Goal: Book appointment/travel/reservation

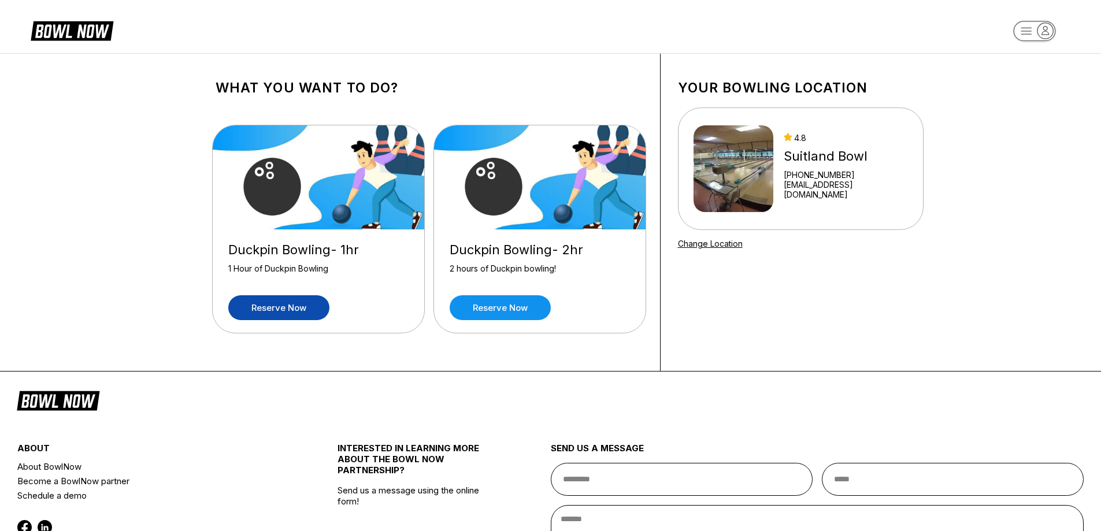
click at [288, 313] on link "Reserve now" at bounding box center [278, 307] width 101 height 25
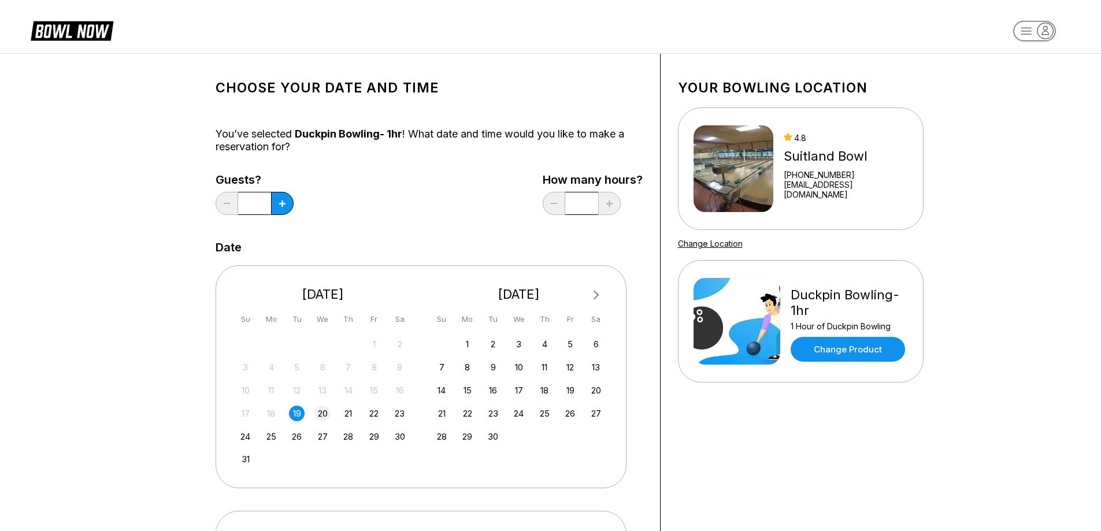
click at [323, 412] on div "20" at bounding box center [323, 414] width 16 height 16
click at [288, 207] on button at bounding box center [282, 203] width 23 height 23
click at [287, 204] on button at bounding box center [282, 203] width 23 height 23
type input "*"
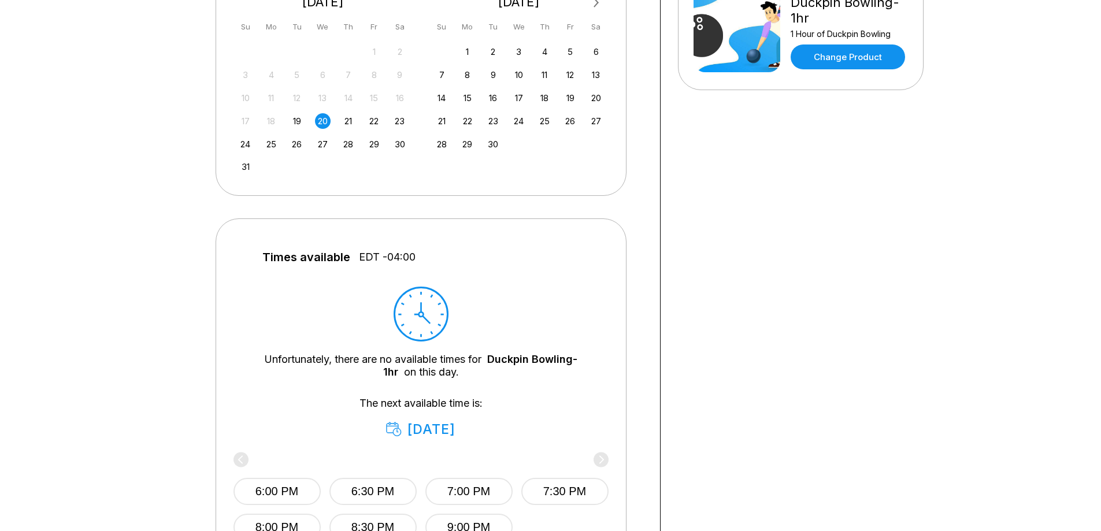
scroll to position [289, 0]
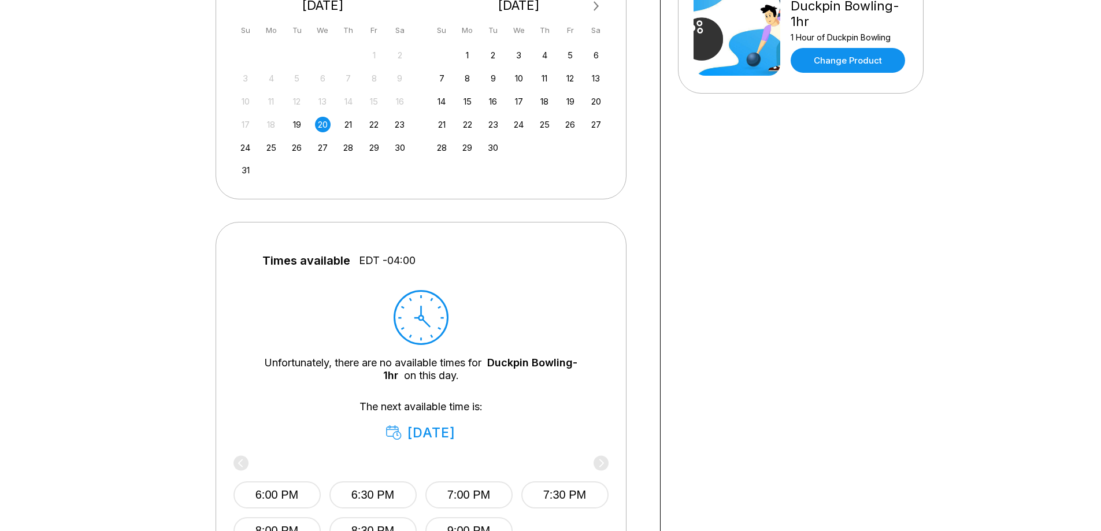
click at [322, 124] on div "20" at bounding box center [323, 125] width 16 height 16
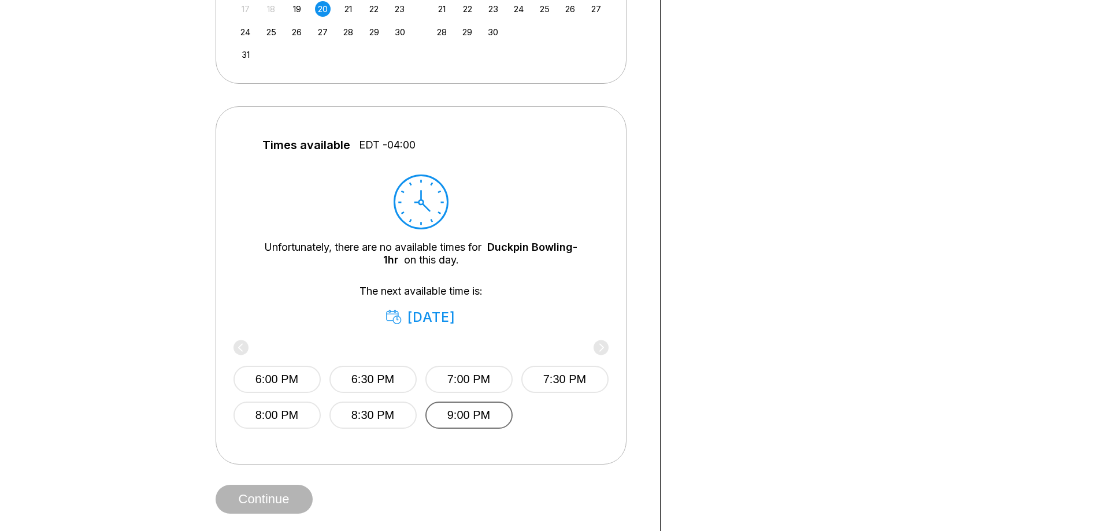
click at [487, 415] on button "9:00 PM" at bounding box center [468, 415] width 87 height 27
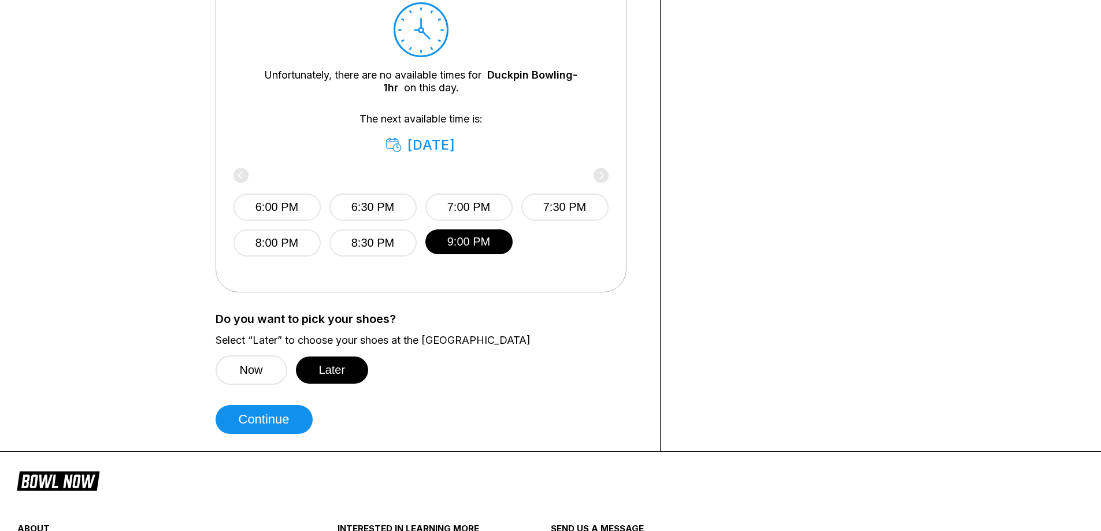
scroll to position [578, 0]
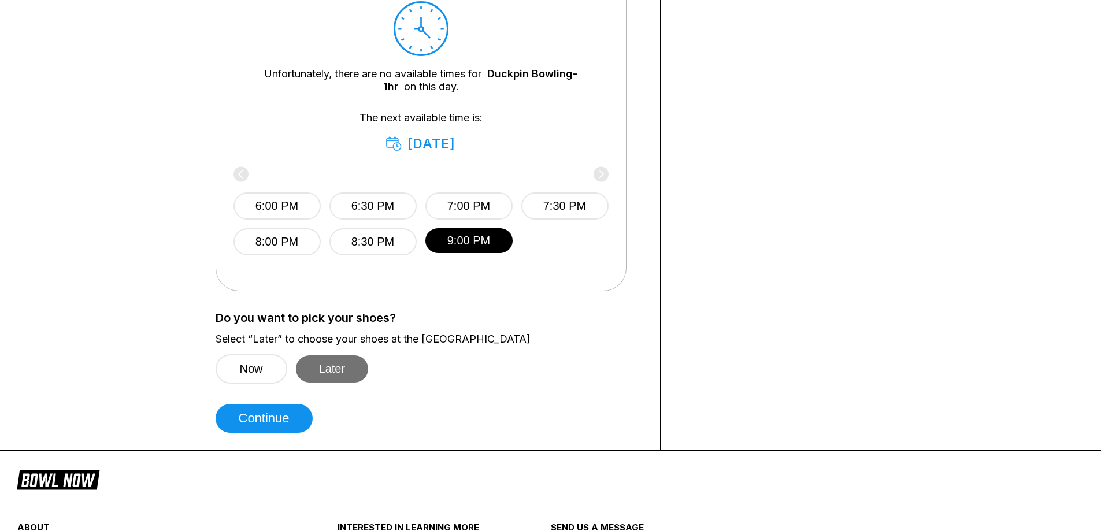
click at [320, 379] on button "Later" at bounding box center [332, 368] width 73 height 27
click at [323, 373] on button "Later" at bounding box center [332, 368] width 73 height 27
click at [355, 364] on button "Later" at bounding box center [332, 368] width 73 height 27
click at [276, 417] on button "Continue" at bounding box center [264, 418] width 97 height 29
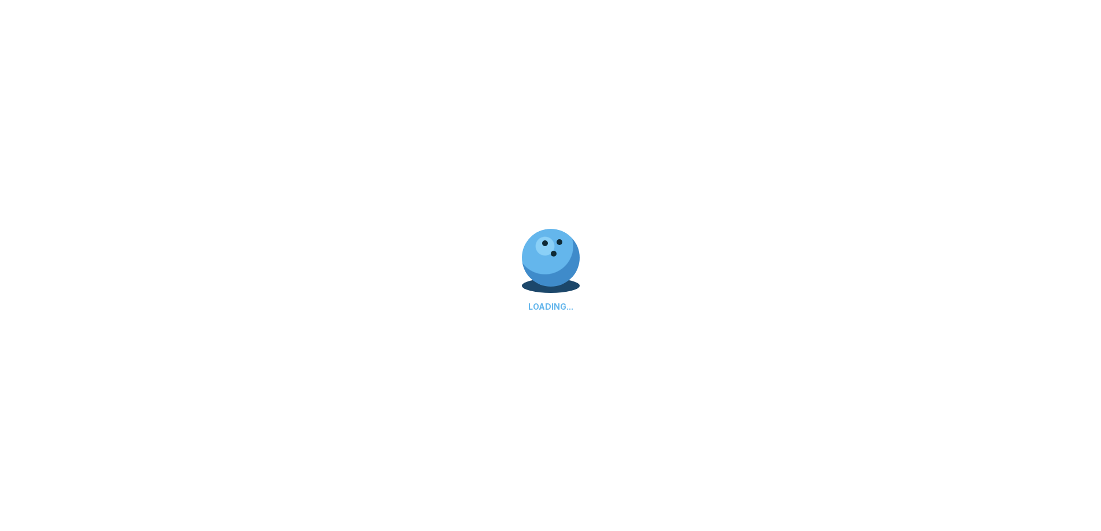
select select "**"
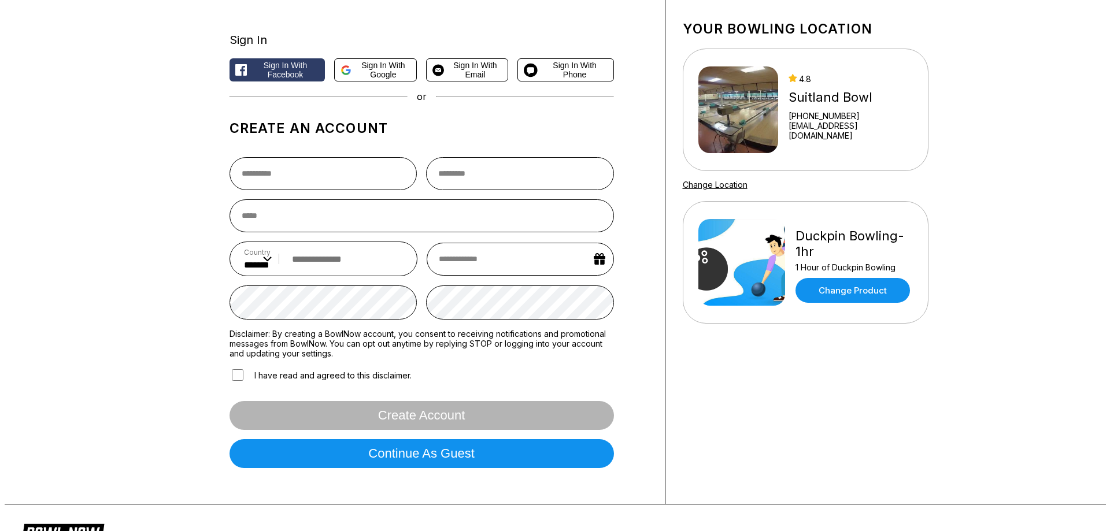
scroll to position [58, 0]
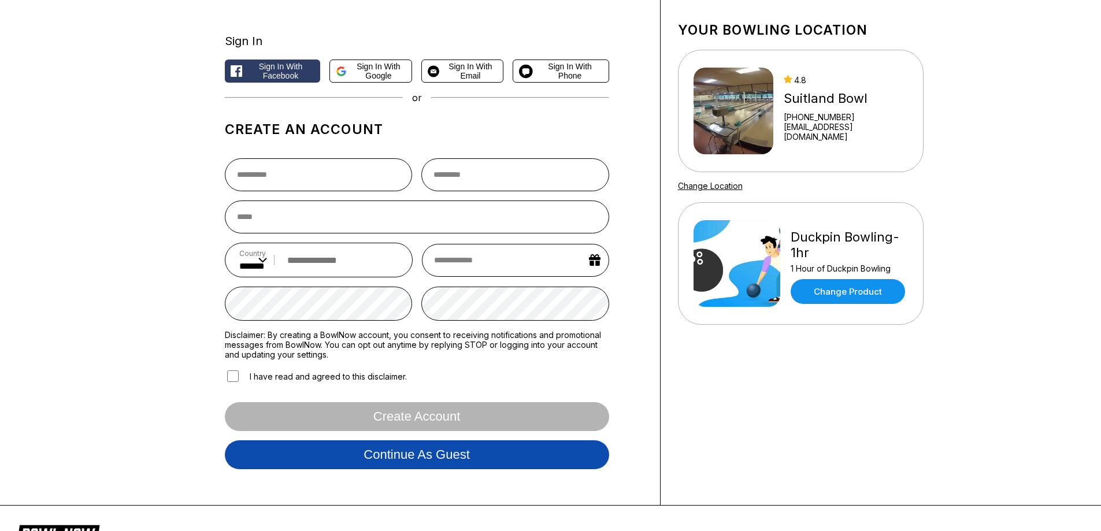
click at [355, 458] on button "Continue as guest" at bounding box center [417, 454] width 384 height 29
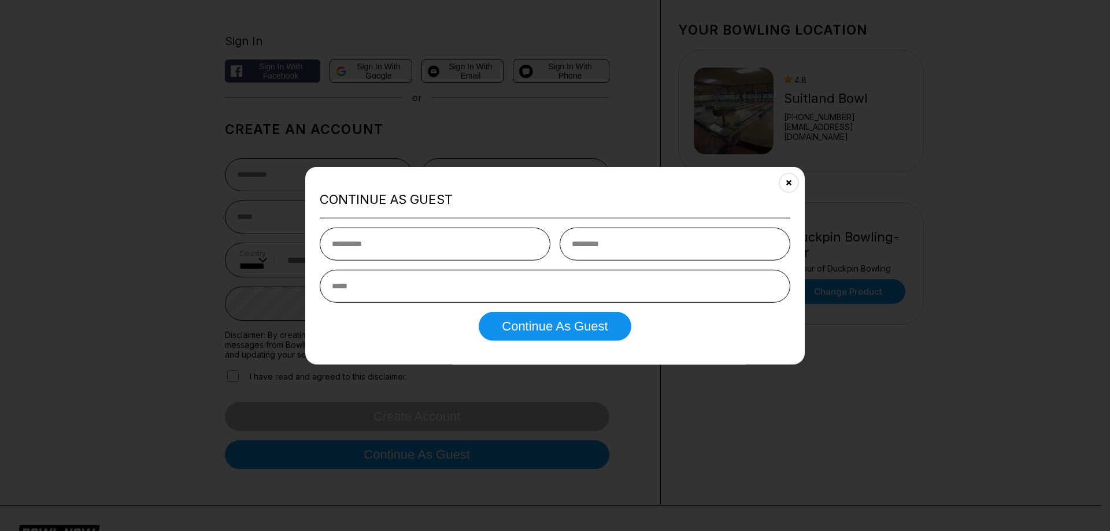
click at [383, 253] on input "text" at bounding box center [435, 244] width 231 height 33
type input "*******"
click at [416, 299] on input "email" at bounding box center [555, 286] width 470 height 33
click at [416, 289] on input "email" at bounding box center [555, 286] width 470 height 33
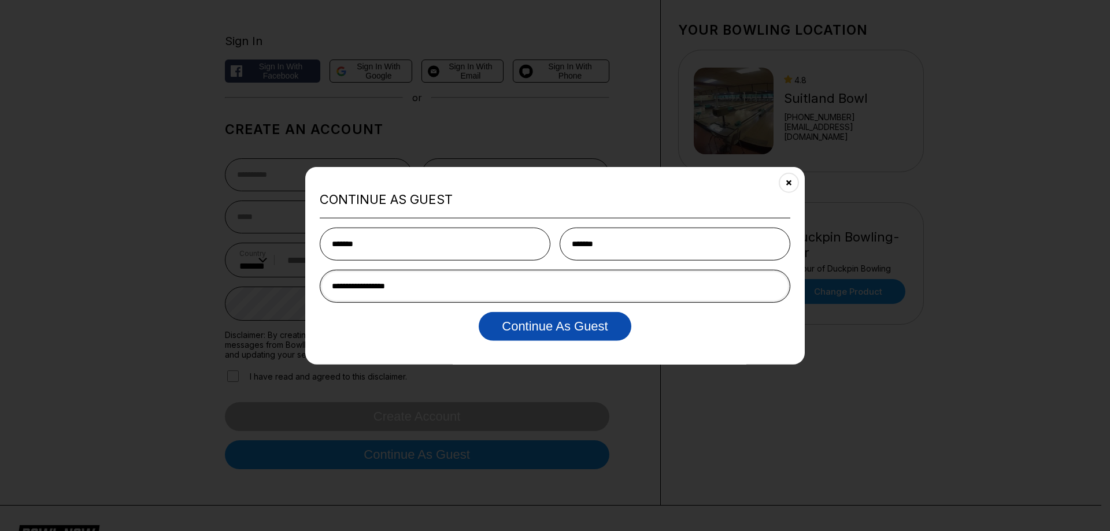
type input "**********"
click at [515, 336] on button "Continue as Guest" at bounding box center [555, 326] width 152 height 29
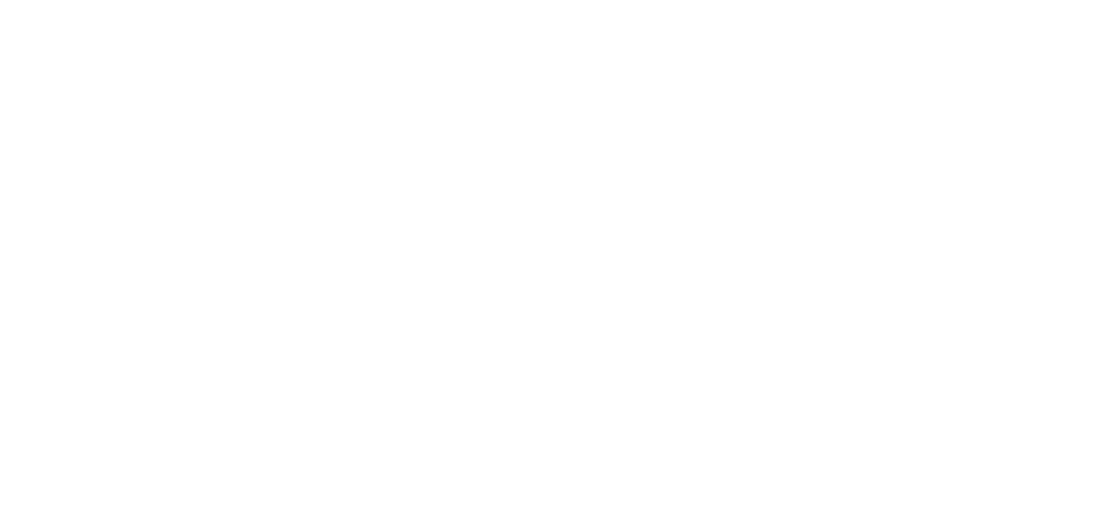
scroll to position [0, 0]
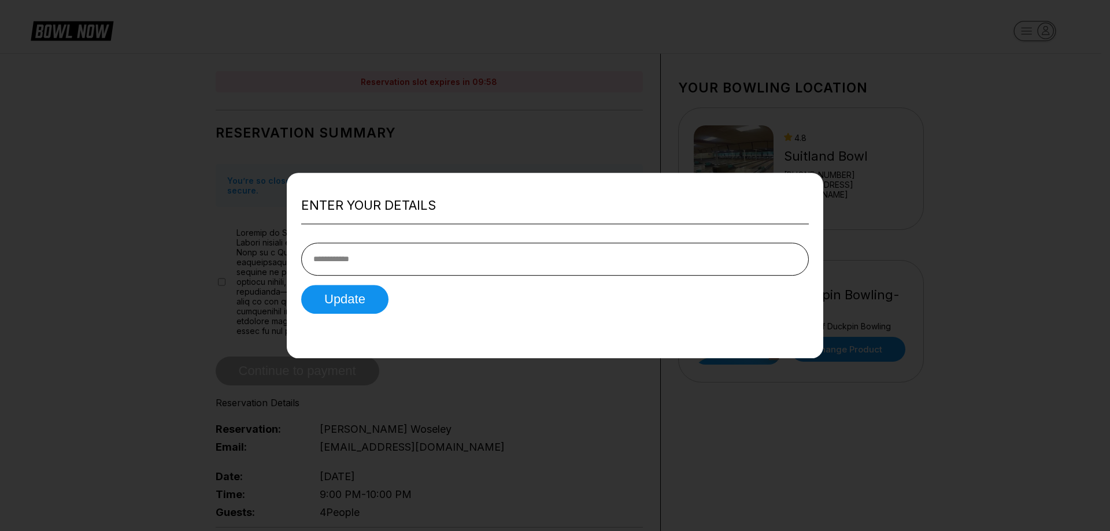
click at [424, 269] on input "tel" at bounding box center [554, 259] width 507 height 33
type input "**********"
click at [384, 294] on button "Update" at bounding box center [344, 299] width 87 height 29
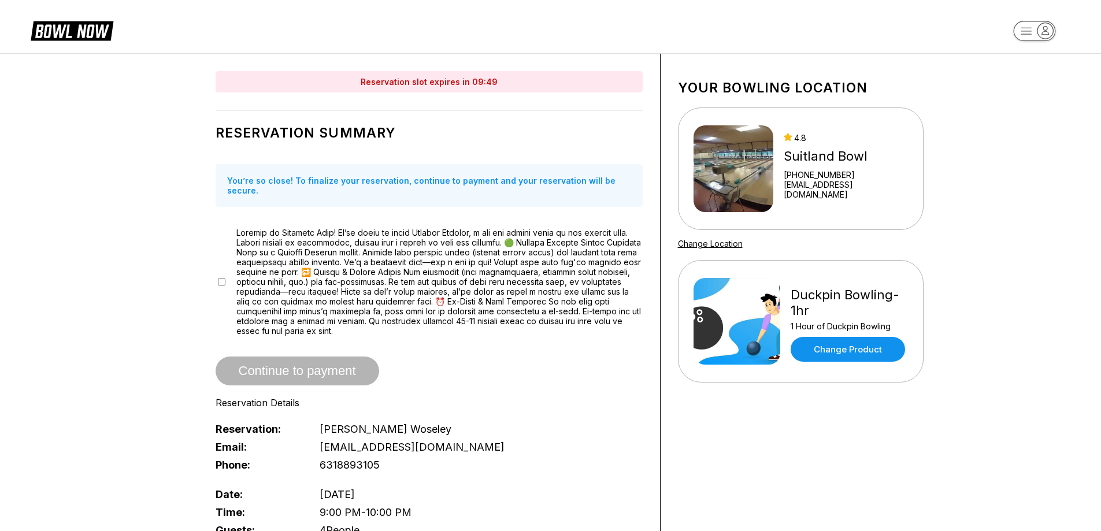
click at [225, 275] on div at bounding box center [429, 282] width 427 height 108
